Goal: Communication & Community: Answer question/provide support

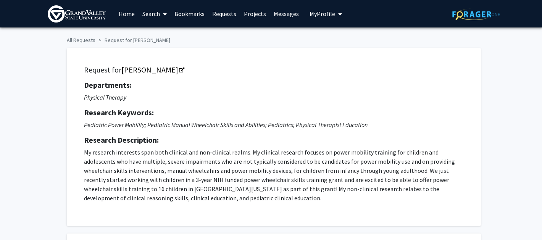
click at [251, 16] on link "Projects" at bounding box center [255, 13] width 30 height 27
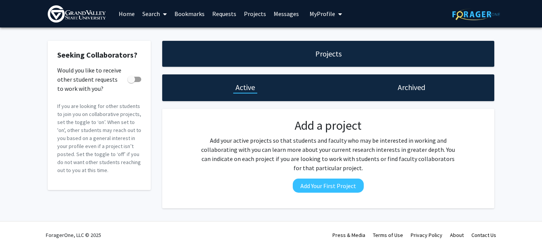
click at [150, 13] on link "Search" at bounding box center [154, 13] width 32 height 27
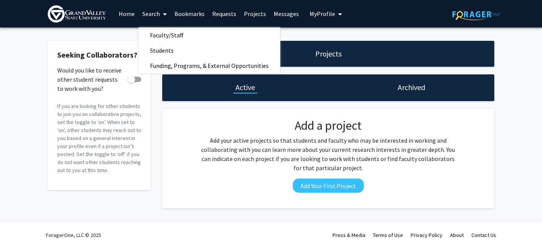
click at [130, 11] on link "Home" at bounding box center [127, 13] width 24 height 27
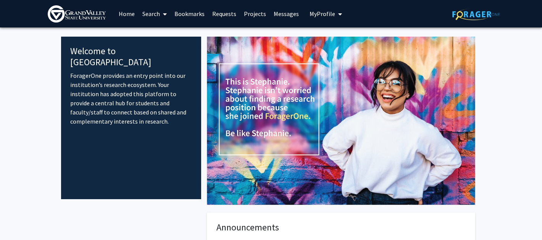
click at [313, 13] on span "My Profile" at bounding box center [322, 14] width 26 height 8
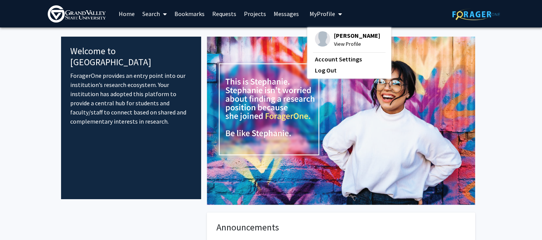
click at [285, 13] on link "Messages" at bounding box center [286, 13] width 33 height 27
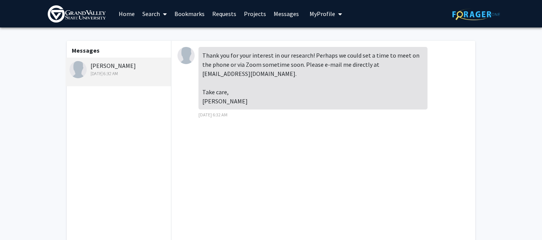
click at [250, 11] on link "Projects" at bounding box center [255, 13] width 30 height 27
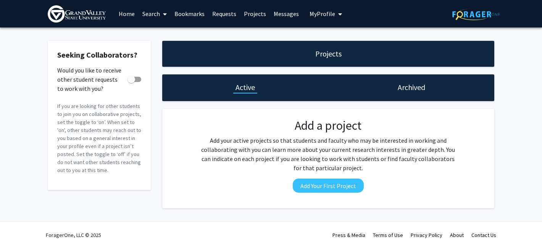
click at [282, 14] on link "Messages" at bounding box center [286, 13] width 33 height 27
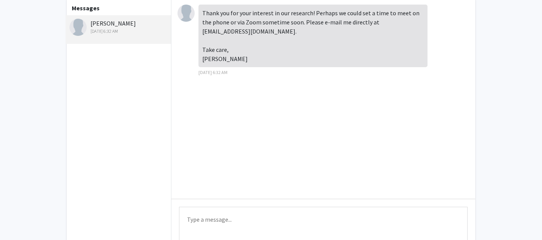
scroll to position [44, 0]
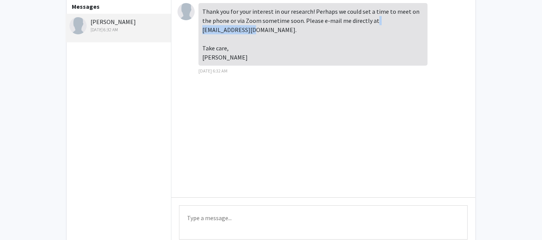
drag, startPoint x: 363, startPoint y: 19, endPoint x: 414, endPoint y: 21, distance: 50.8
click at [414, 21] on div "Thank you for your interest in our research! Perhaps we could set a time to mee…" at bounding box center [312, 34] width 229 height 63
copy div "[EMAIL_ADDRESS][DOMAIN_NAME]"
